Goal: Information Seeking & Learning: Learn about a topic

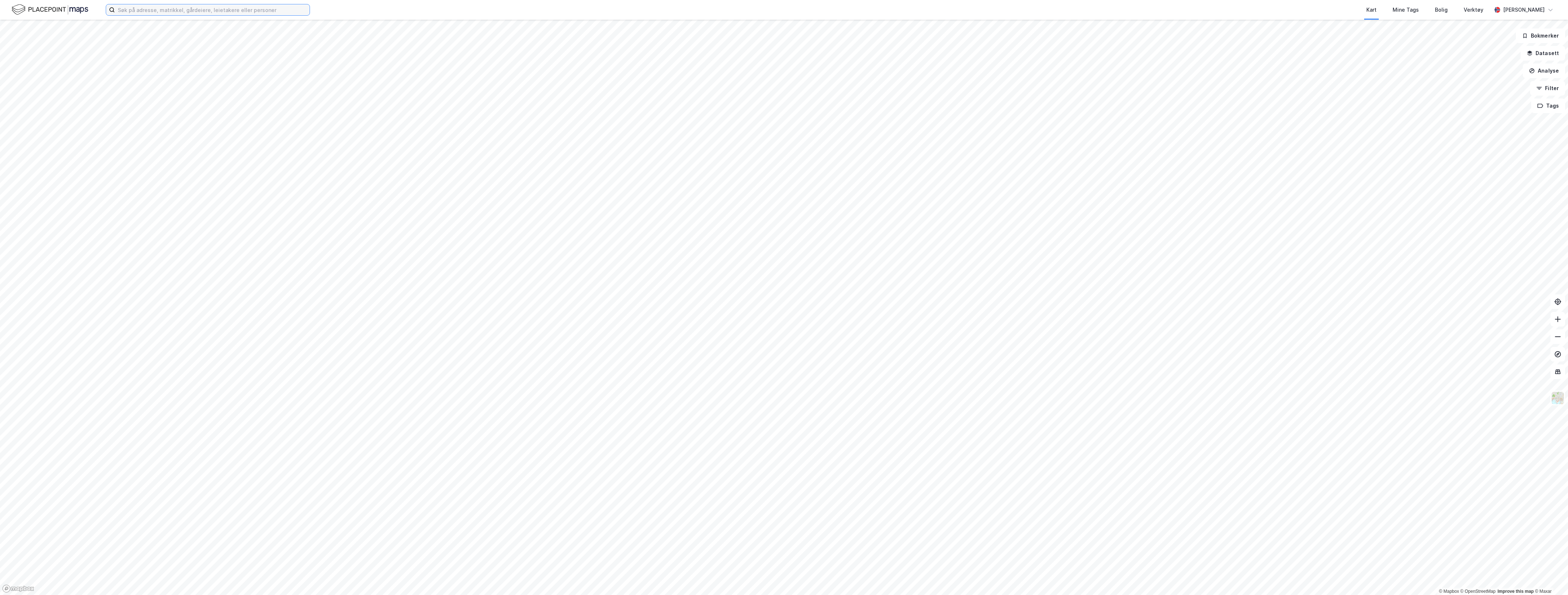
click at [172, 10] on input at bounding box center [212, 10] width 195 height 11
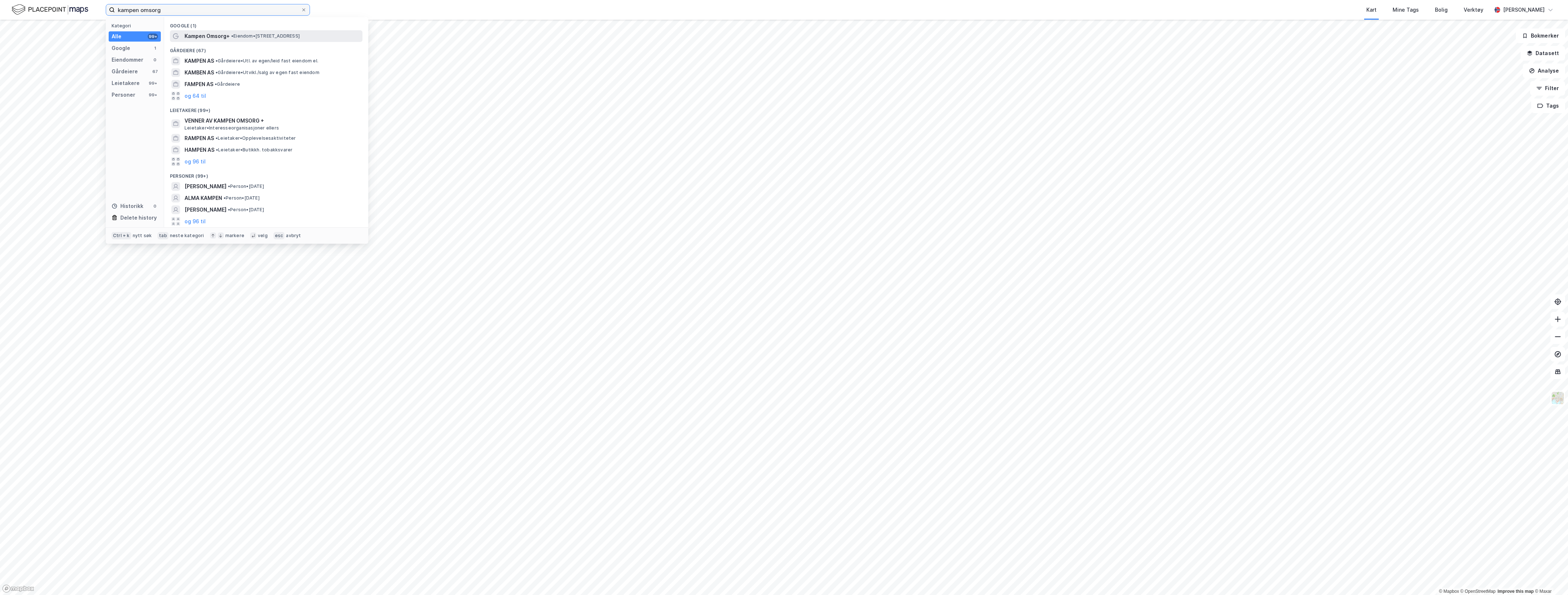
type input "kampen omsorg"
click at [211, 37] on span "Kampen Omsorg+" at bounding box center [207, 36] width 45 height 9
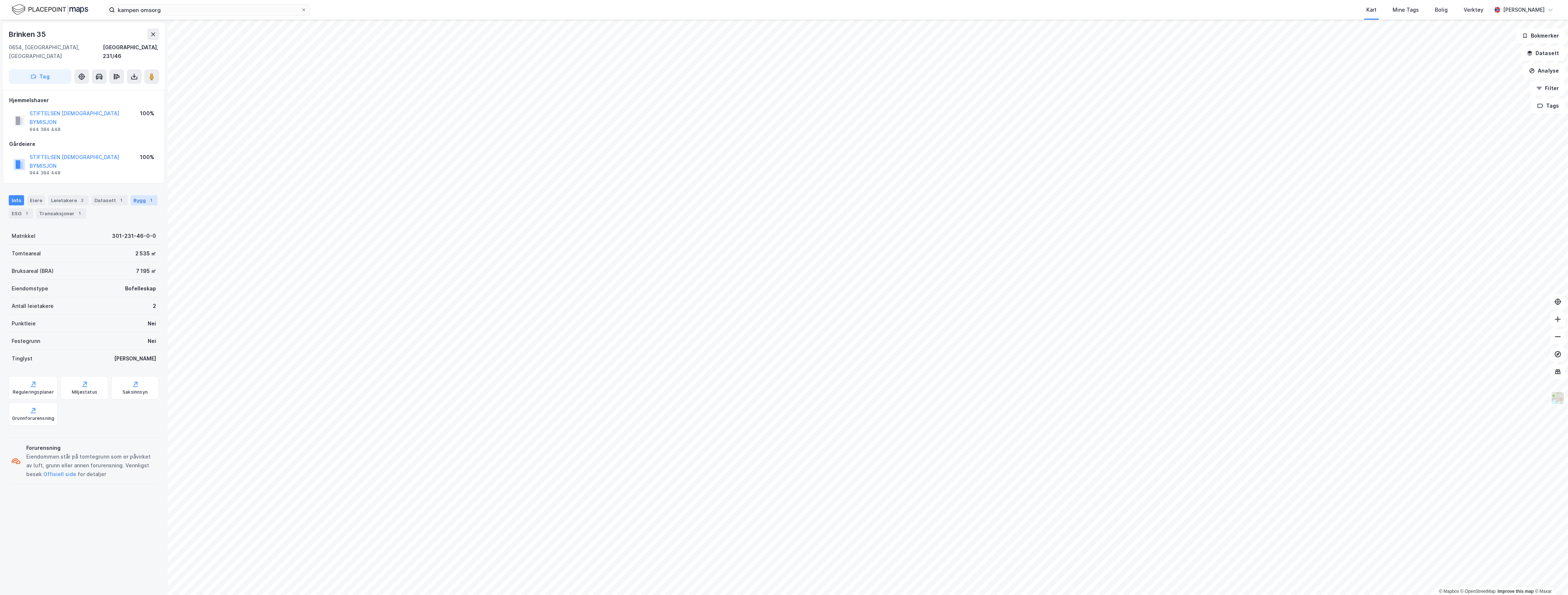
click at [130, 195] on div "Bygg 1" at bounding box center [144, 200] width 27 height 10
click at [79, 325] on div "Ferdigattest - [DATE]" at bounding box center [52, 329] width 54 height 9
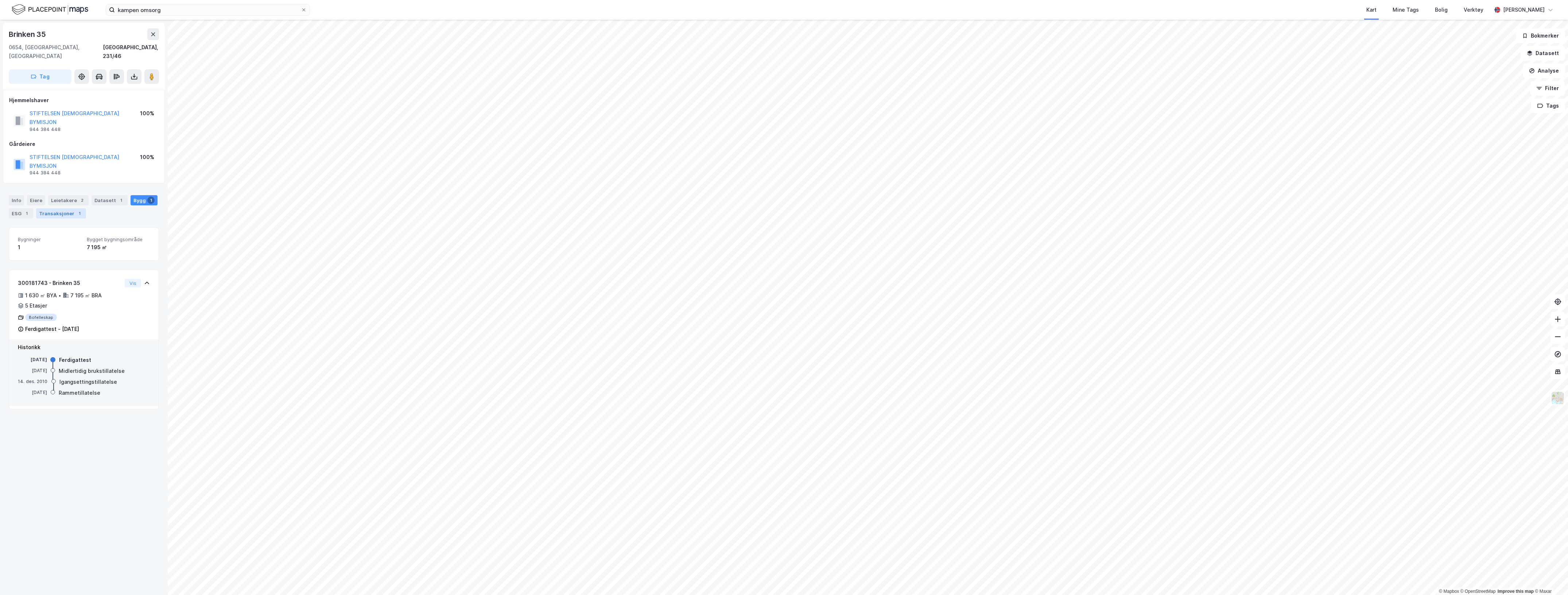
click at [66, 208] on div "Transaksjoner 1" at bounding box center [61, 213] width 50 height 10
